Goal: Transaction & Acquisition: Purchase product/service

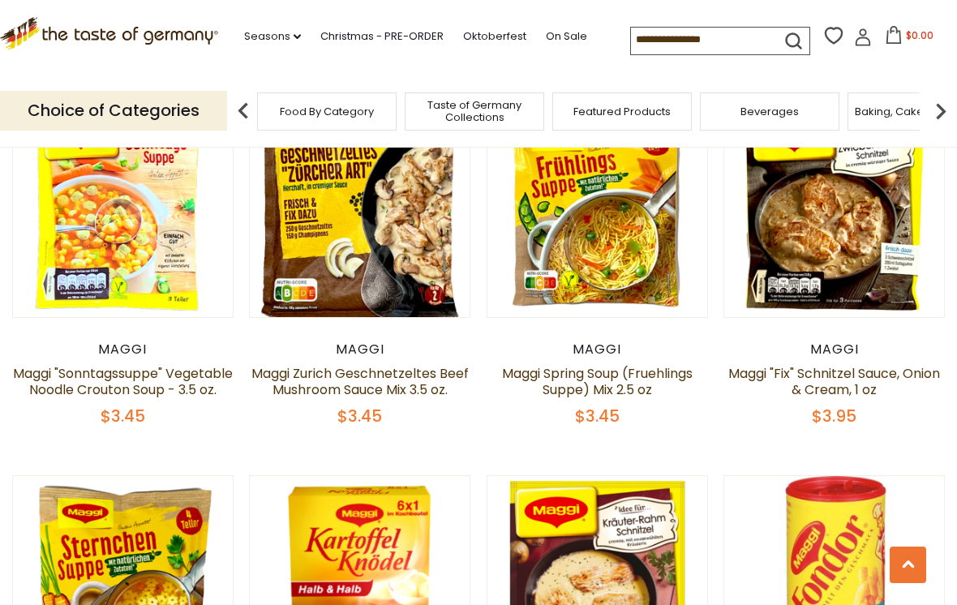
scroll to position [1741, 0]
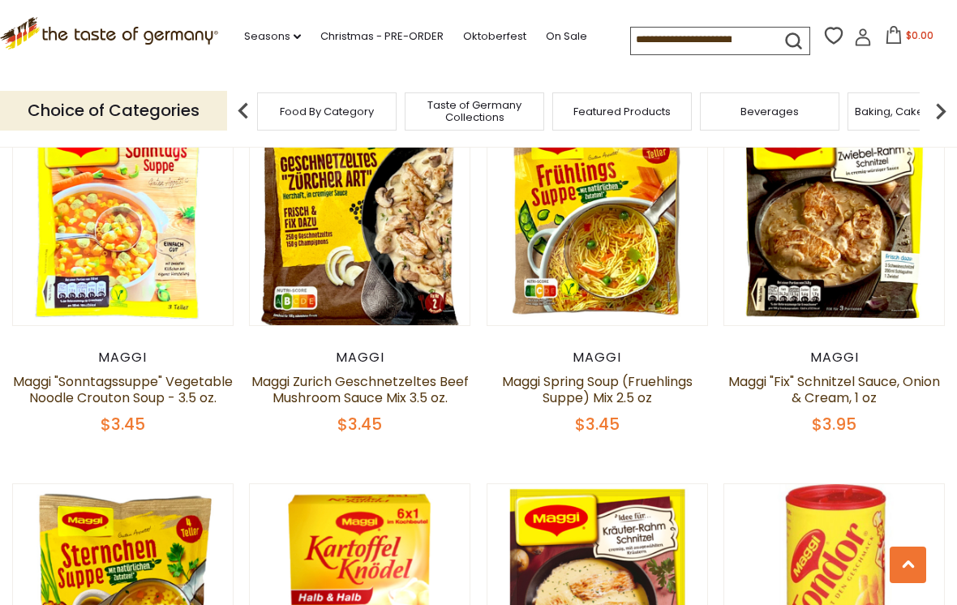
click at [872, 374] on link "Maggi "Fix" Schnitzel Sauce, Onion & Cream, 1 oz" at bounding box center [834, 389] width 212 height 35
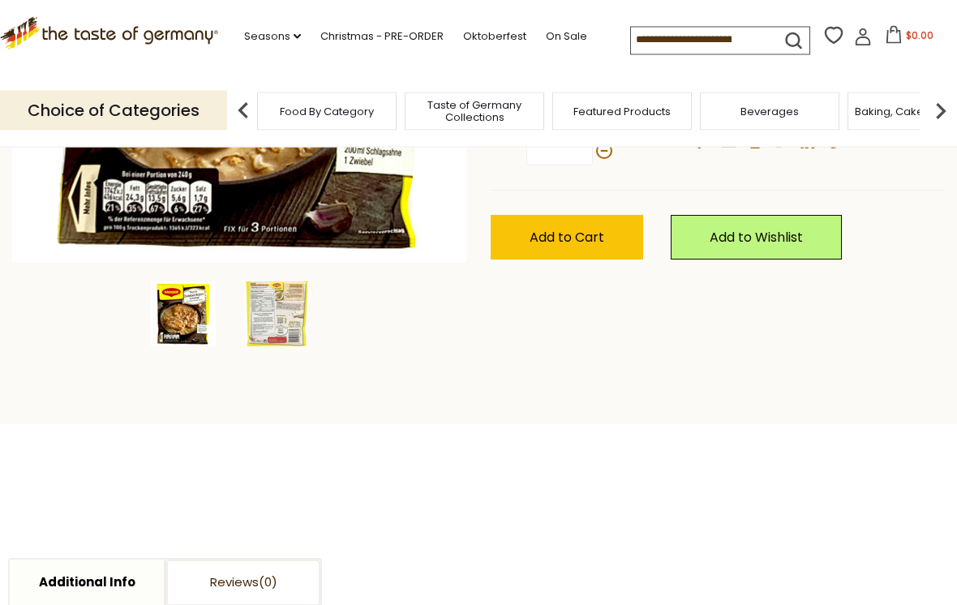
scroll to position [428, 0]
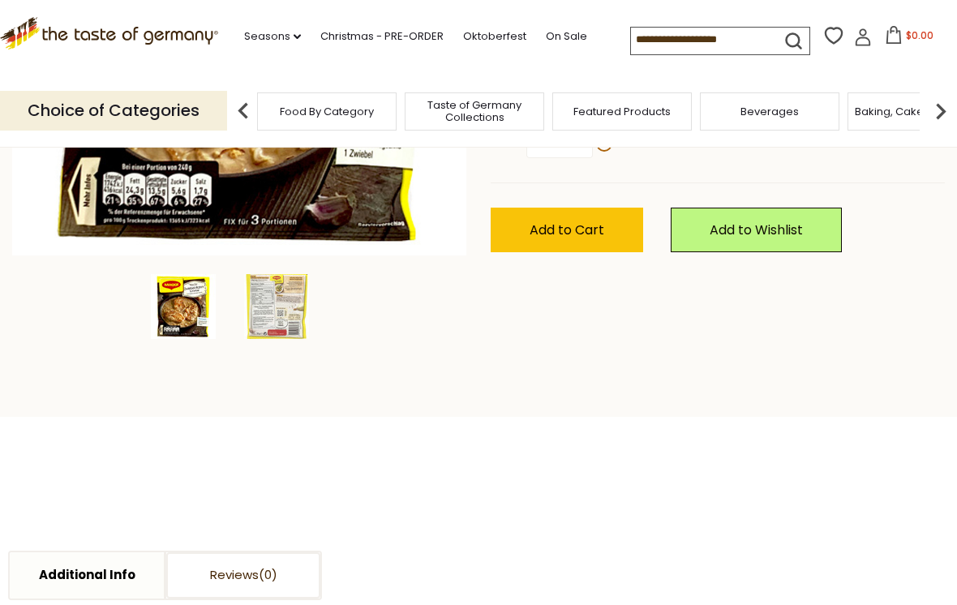
click at [290, 299] on img at bounding box center [276, 306] width 65 height 65
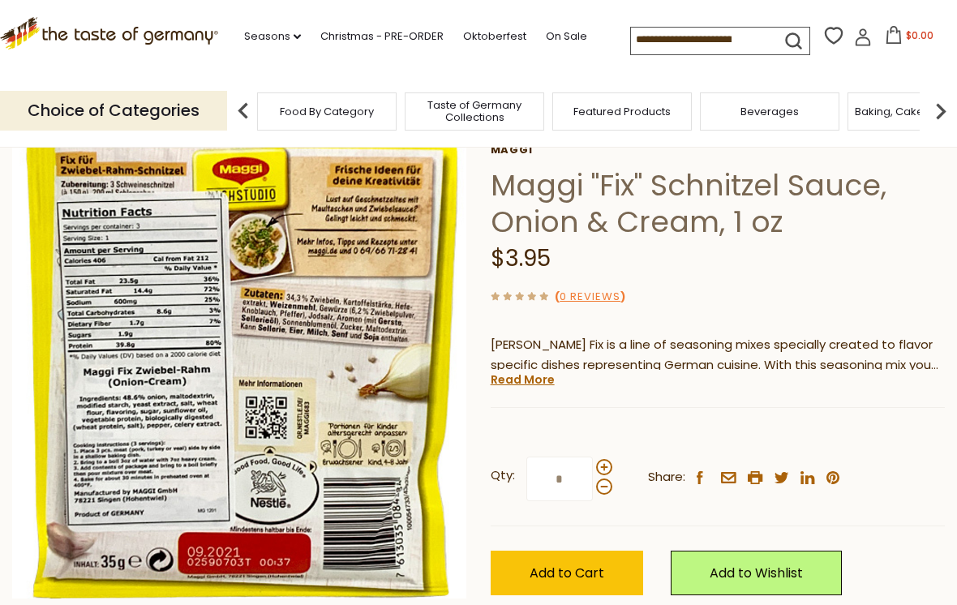
scroll to position [83, 0]
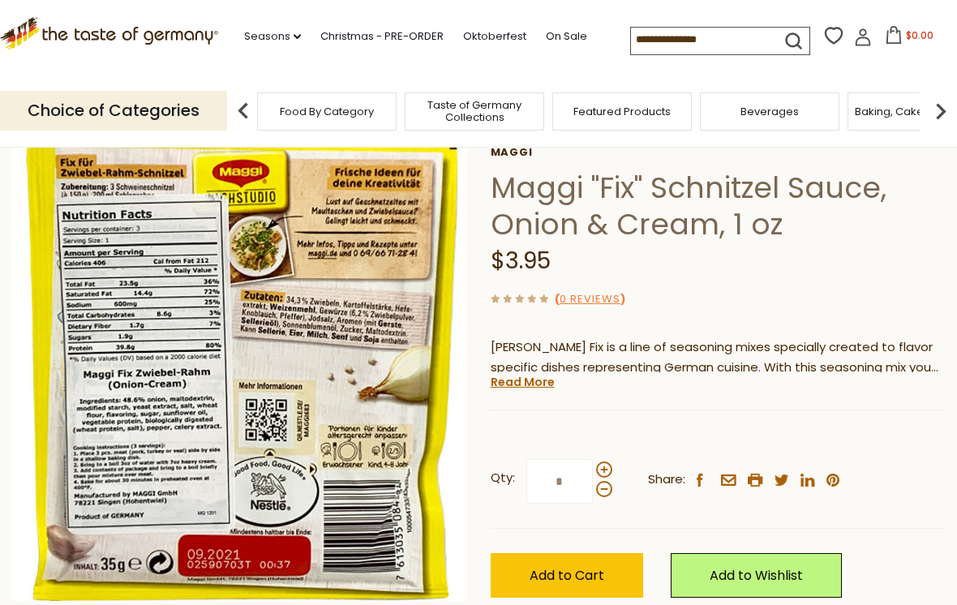
click at [161, 460] on img at bounding box center [239, 373] width 455 height 455
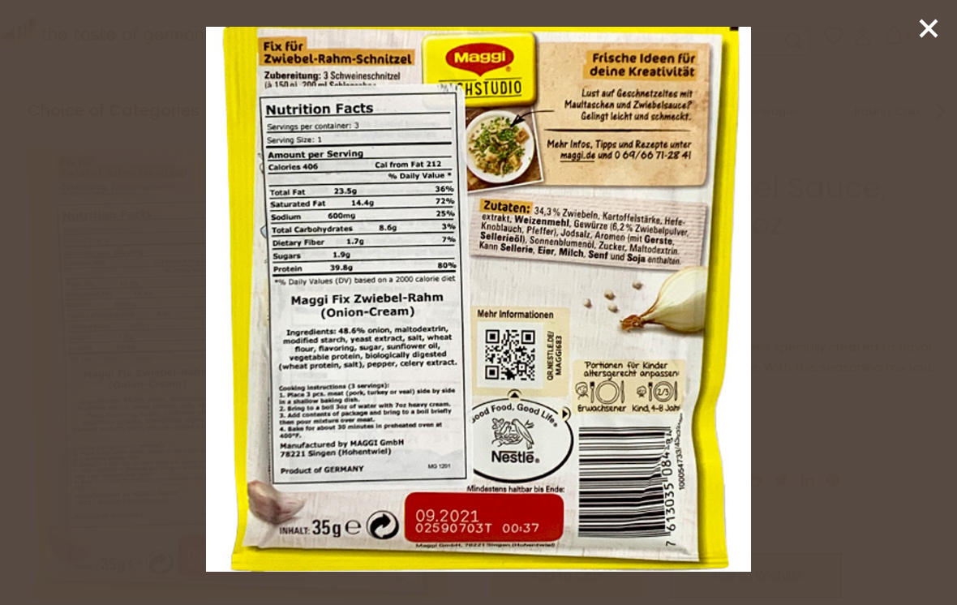
click at [923, 30] on icon at bounding box center [928, 28] width 24 height 24
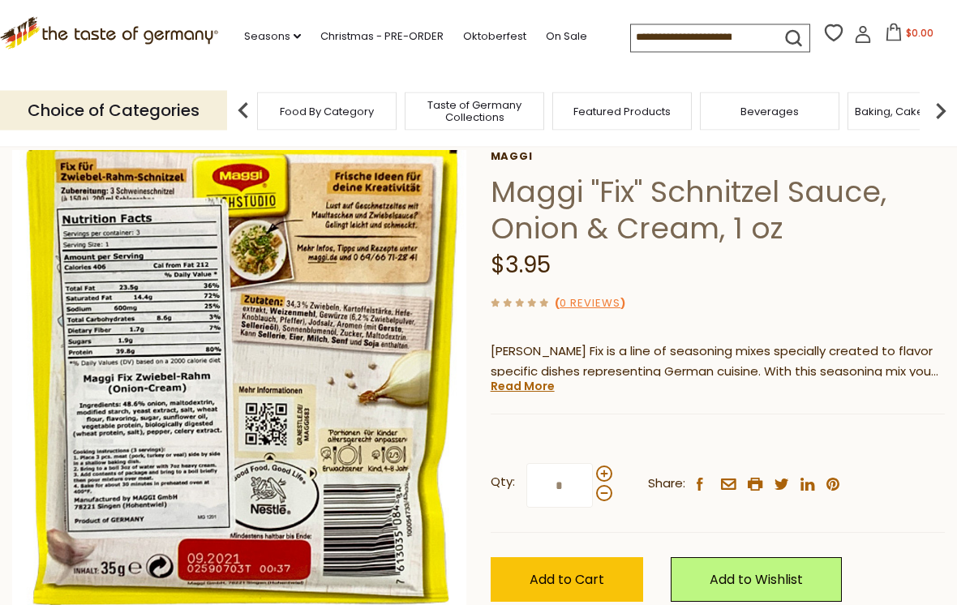
scroll to position [79, 0]
click at [530, 383] on link "Read More" at bounding box center [522, 386] width 64 height 16
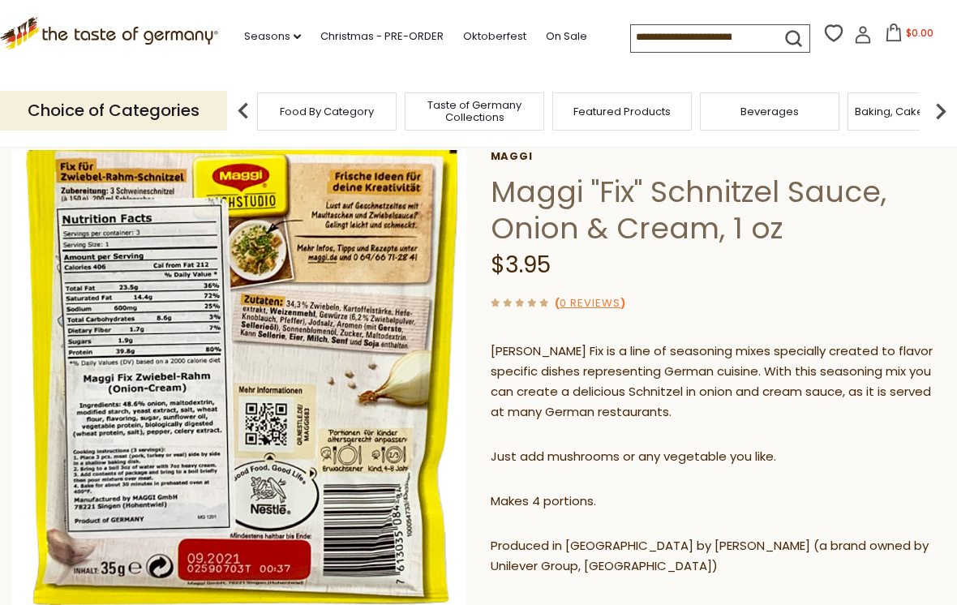
scroll to position [0, 0]
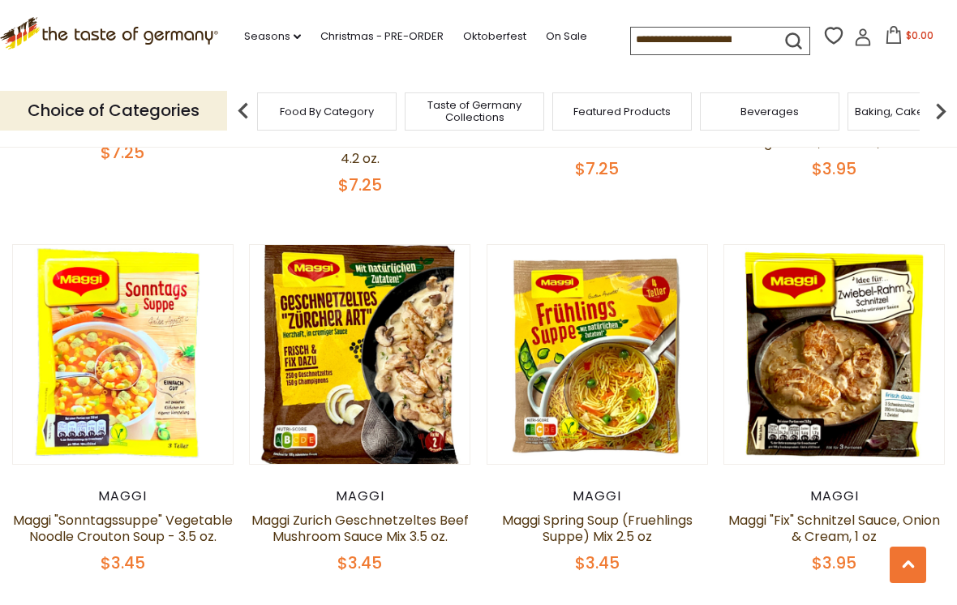
scroll to position [1601, 0]
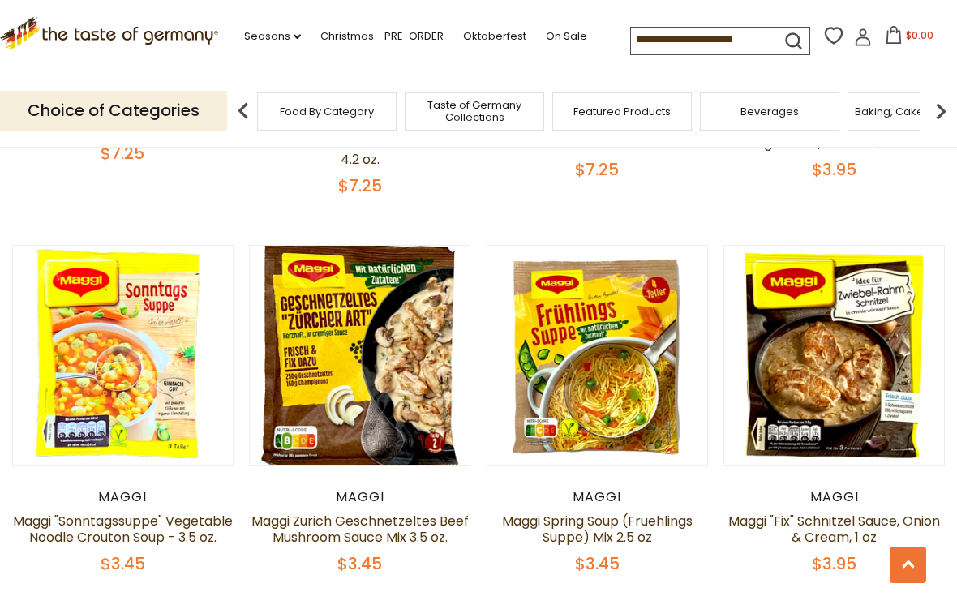
click at [857, 505] on div "Maggi" at bounding box center [833, 497] width 221 height 16
click at [870, 482] on article "Quick View [PERSON_NAME] "Fix" Schnitzel Sauce, Onion & Cream, 1 oz $3.95" at bounding box center [833, 410] width 221 height 330
click at [840, 508] on div "Maggi Maggi "Fix" Schnitzel Sauce, Onion & Cream, 1 oz $3.95" at bounding box center [833, 531] width 221 height 85
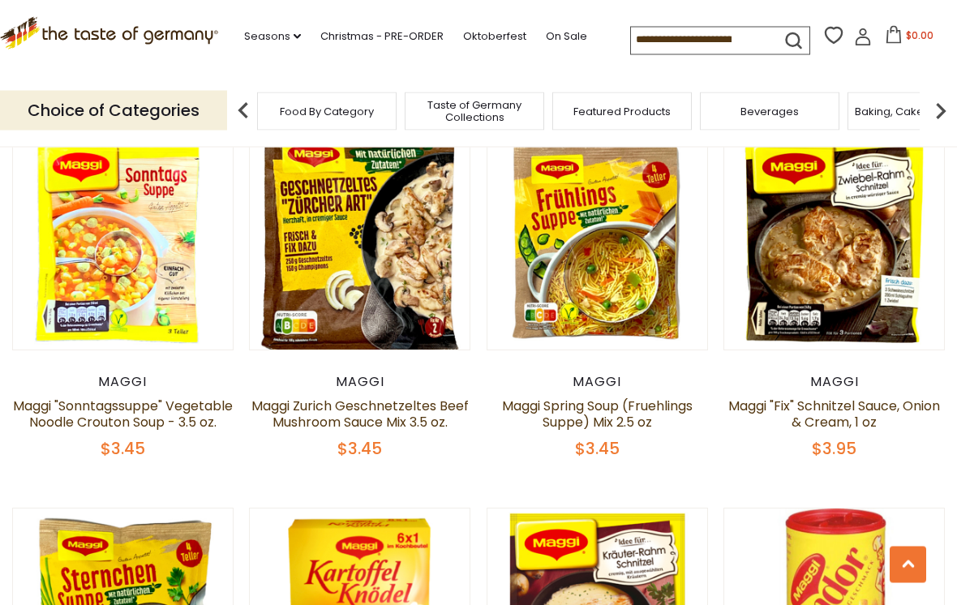
scroll to position [1716, 0]
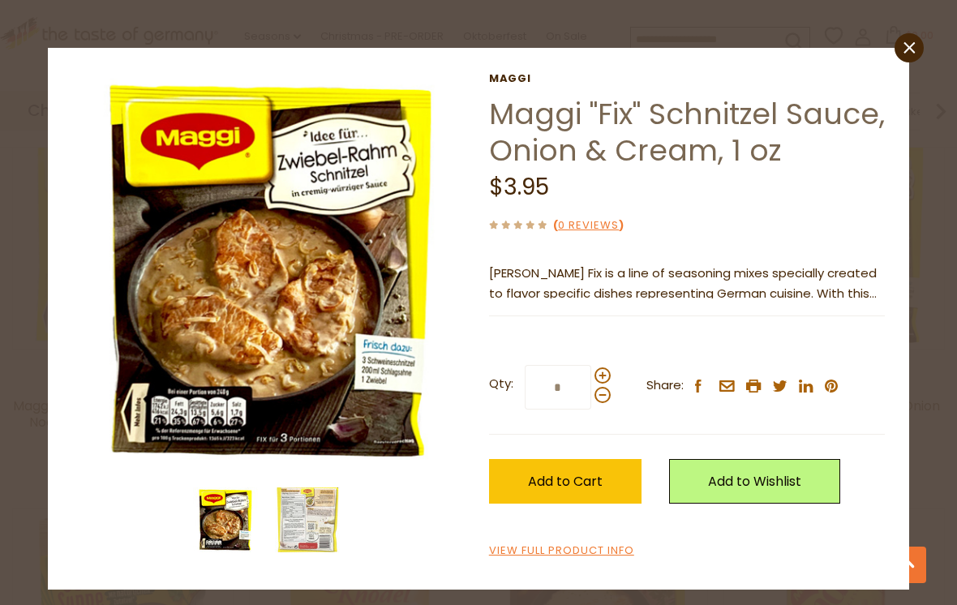
click at [295, 517] on img at bounding box center [307, 519] width 65 height 65
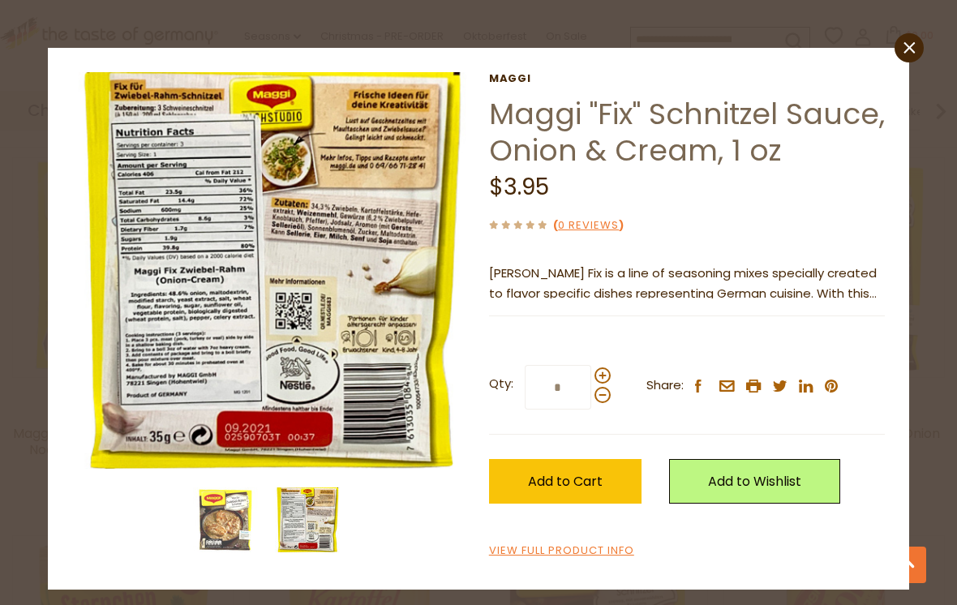
scroll to position [1689, 0]
click at [240, 325] on img at bounding box center [270, 270] width 396 height 396
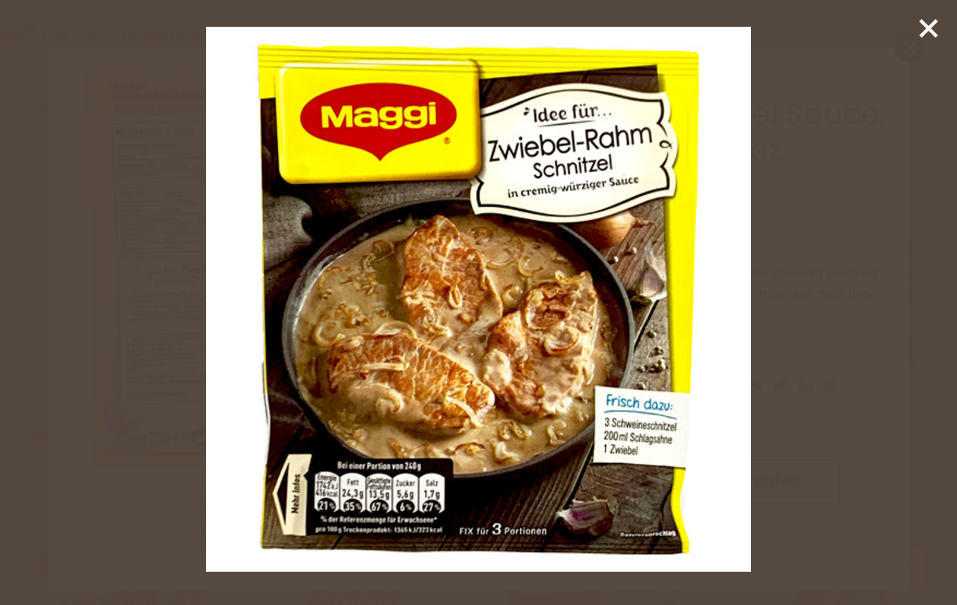
click at [912, 12] on div at bounding box center [478, 302] width 957 height 605
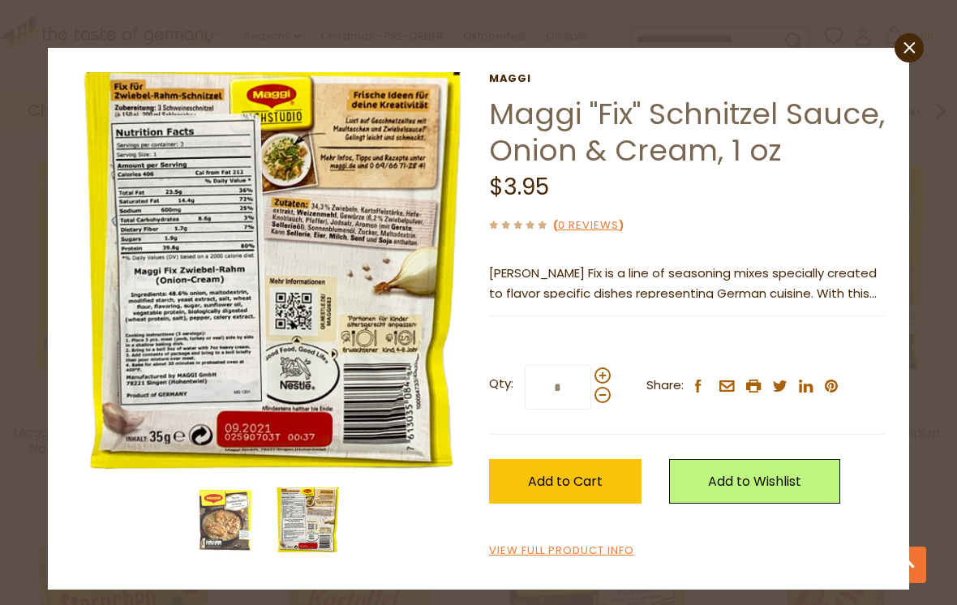
click at [922, 42] on link "close" at bounding box center [908, 47] width 29 height 29
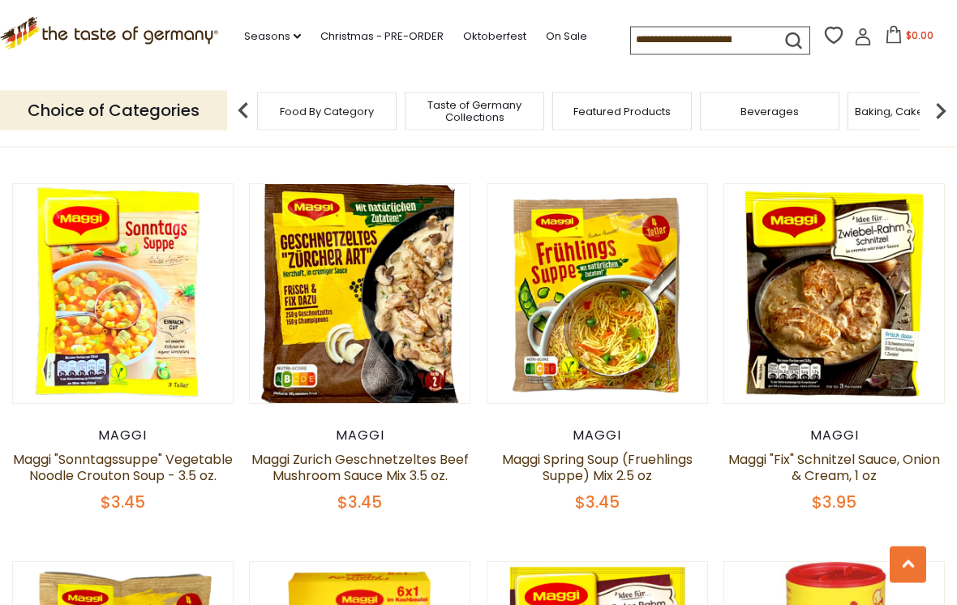
scroll to position [1663, 0]
click at [864, 459] on link "Maggi "Fix" Schnitzel Sauce, Onion & Cream, 1 oz" at bounding box center [834, 467] width 212 height 35
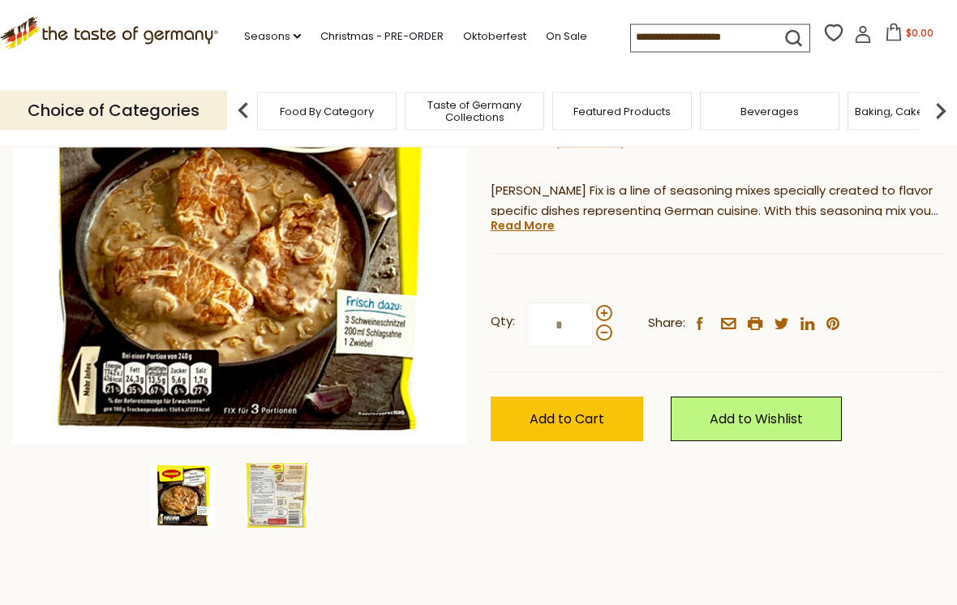
scroll to position [266, 0]
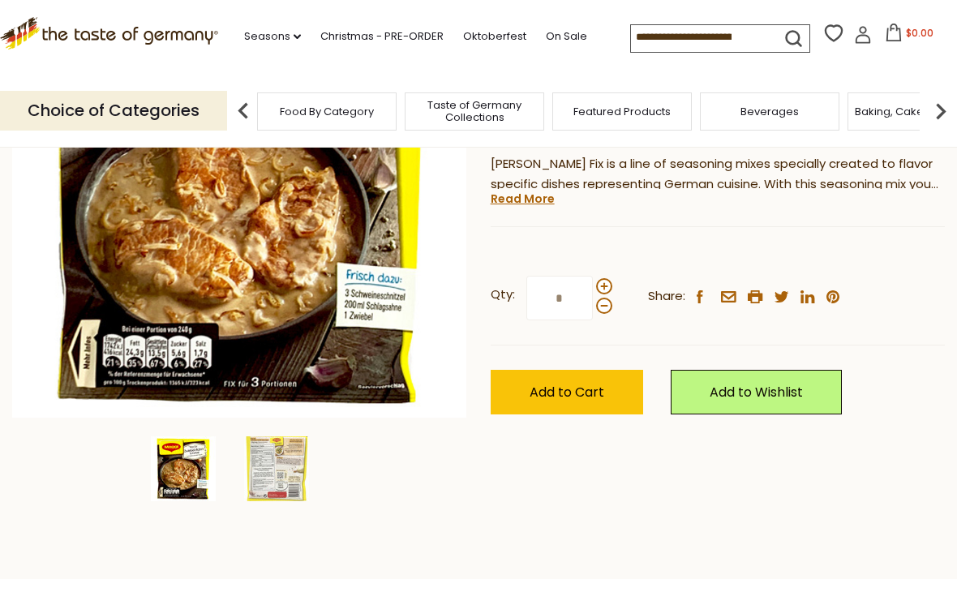
click at [276, 463] on img at bounding box center [276, 468] width 65 height 65
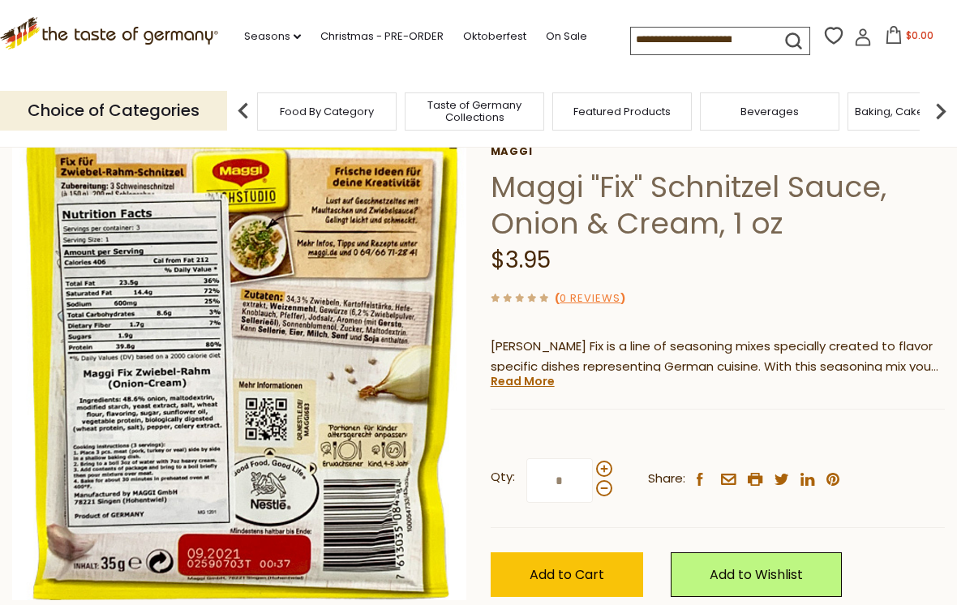
scroll to position [0, 0]
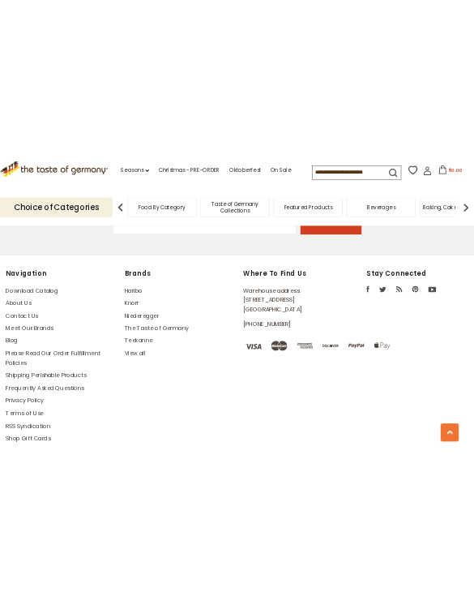
scroll to position [7878, 0]
